Goal: Information Seeking & Learning: Learn about a topic

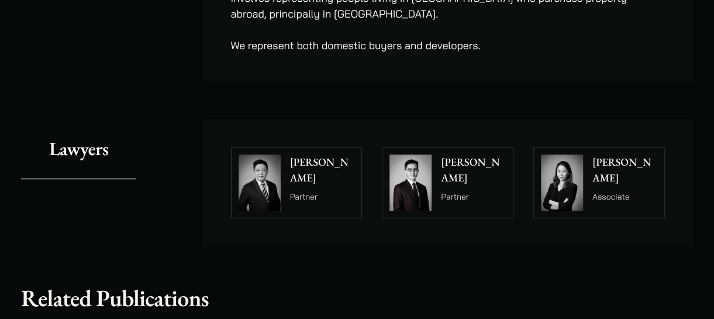
scroll to position [351, 0]
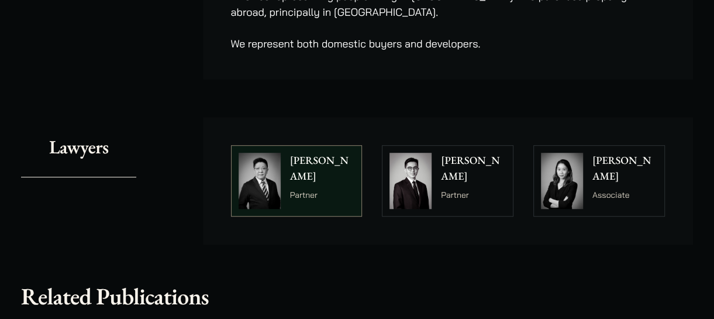
click at [266, 180] on img at bounding box center [260, 181] width 42 height 56
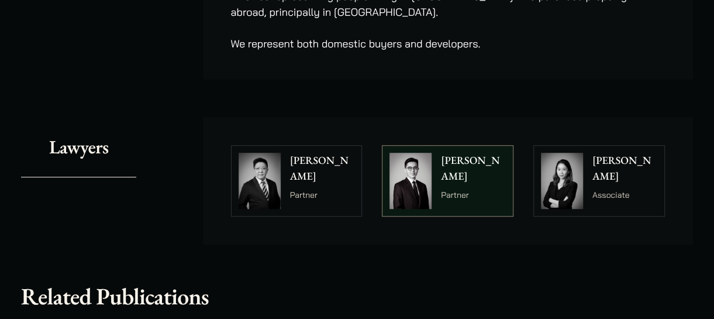
click at [443, 163] on p "Kenley Mak" at bounding box center [473, 169] width 65 height 32
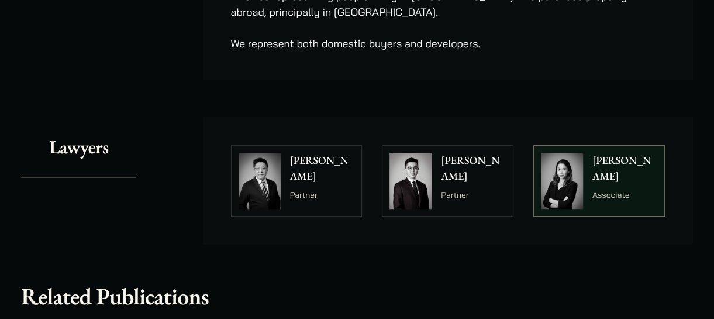
click at [605, 171] on div "Ivy Ng Associate" at bounding box center [627, 181] width 74 height 70
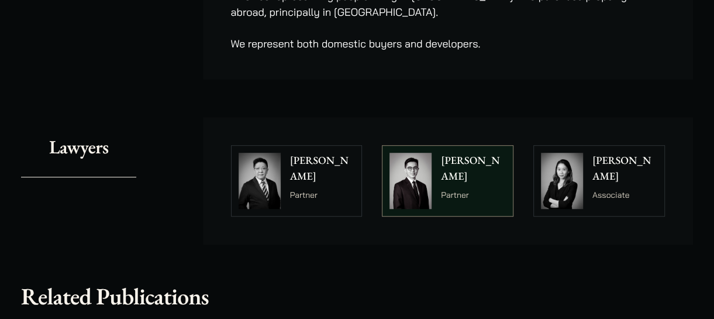
click at [467, 158] on p "Kenley Mak" at bounding box center [473, 169] width 65 height 32
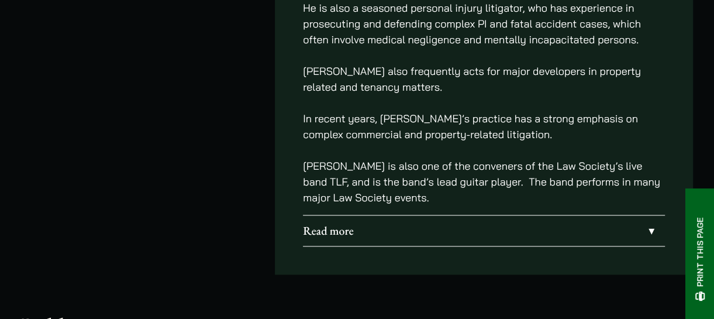
scroll to position [819, 0]
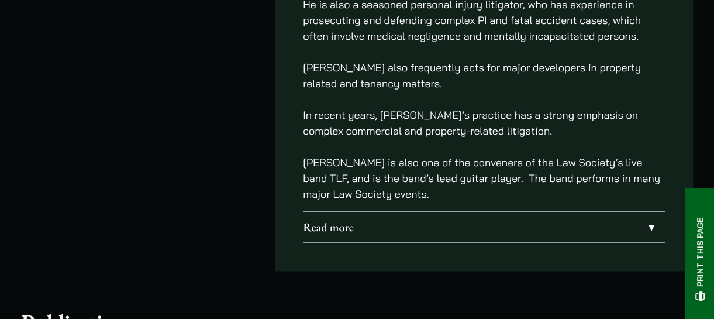
click at [648, 212] on link "Read more" at bounding box center [484, 227] width 362 height 30
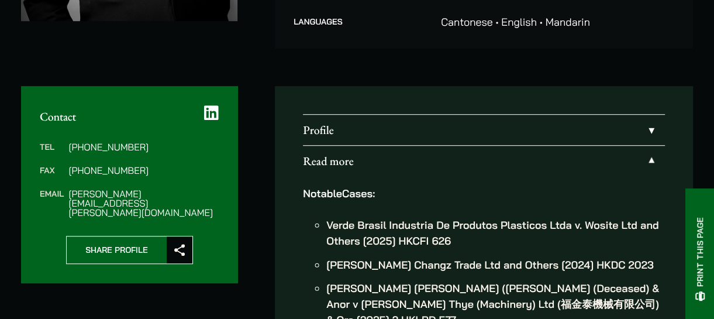
scroll to position [351, 0]
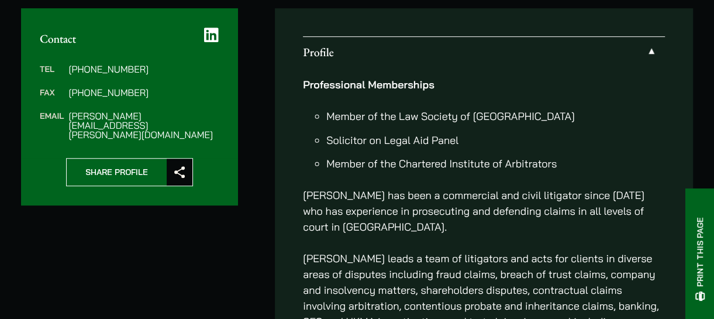
scroll to position [462, 0]
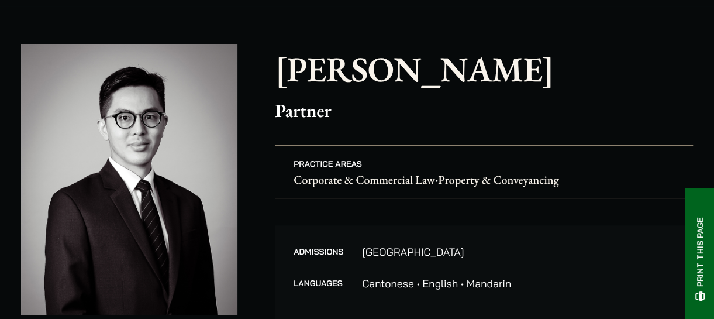
scroll to position [59, 0]
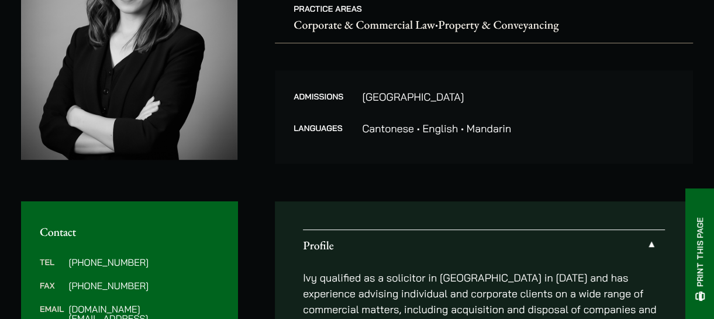
scroll to position [234, 0]
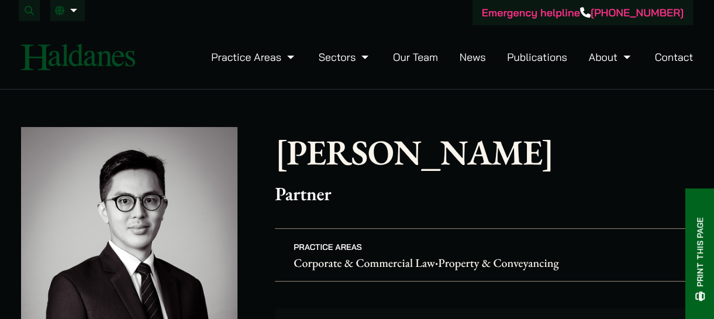
click at [77, 54] on img at bounding box center [78, 57] width 114 height 26
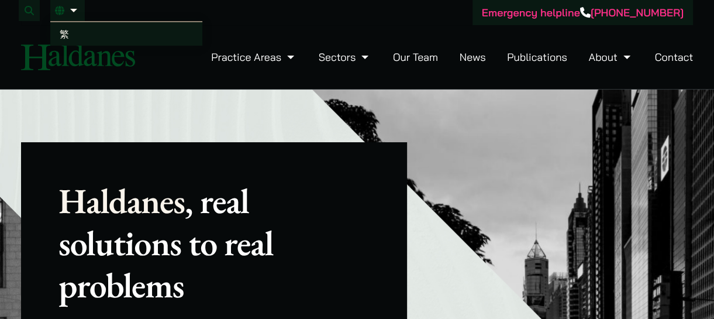
click at [61, 29] on span "繁" at bounding box center [64, 34] width 9 height 12
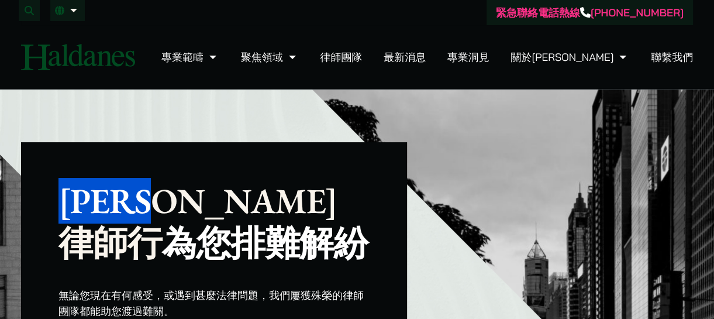
drag, startPoint x: 61, startPoint y: 197, endPoint x: 215, endPoint y: 193, distance: 154.5
click at [215, 193] on p "[PERSON_NAME]律師行 為您排難解紛" at bounding box center [214, 222] width 311 height 84
copy p "[PERSON_NAME]律師行"
click at [62, 53] on img at bounding box center [78, 57] width 114 height 26
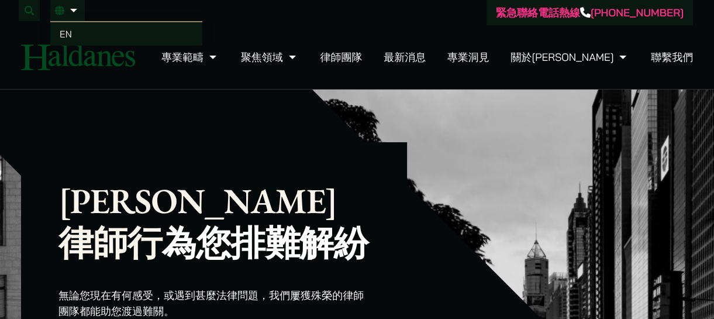
click at [72, 30] on link "EN" at bounding box center [126, 33] width 152 height 23
